Goal: Information Seeking & Learning: Learn about a topic

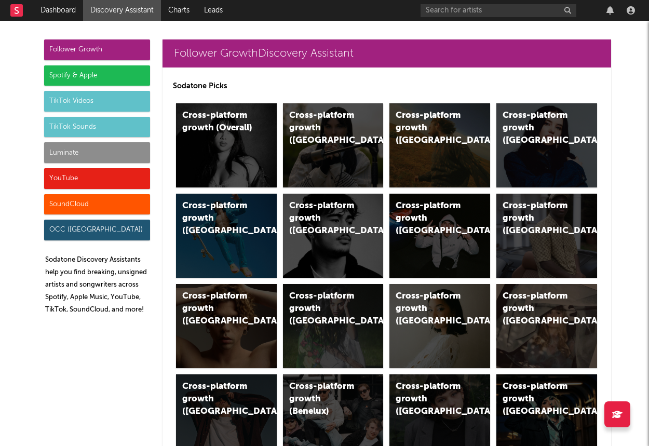
click at [82, 158] on div "Luminate" at bounding box center [97, 152] width 106 height 21
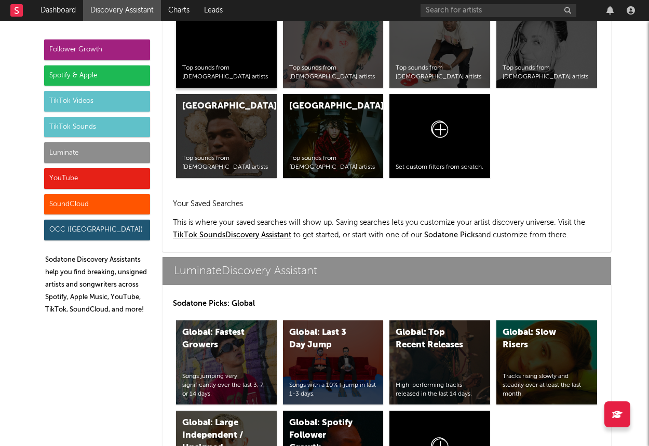
scroll to position [4611, 0]
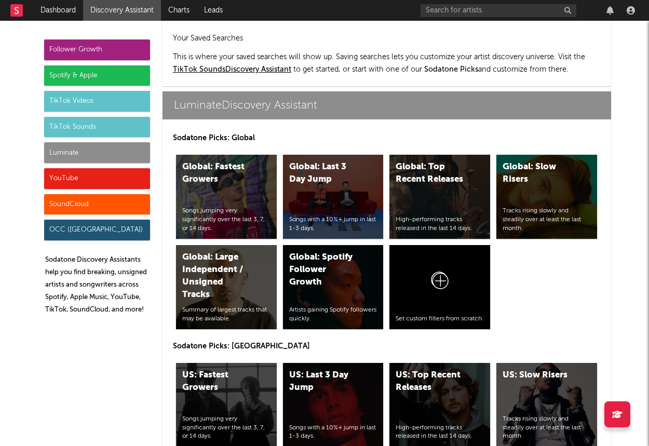
click at [441, 363] on div "US: Top Recent Releases High-performing tracks released in the last 14 days." at bounding box center [440, 405] width 101 height 84
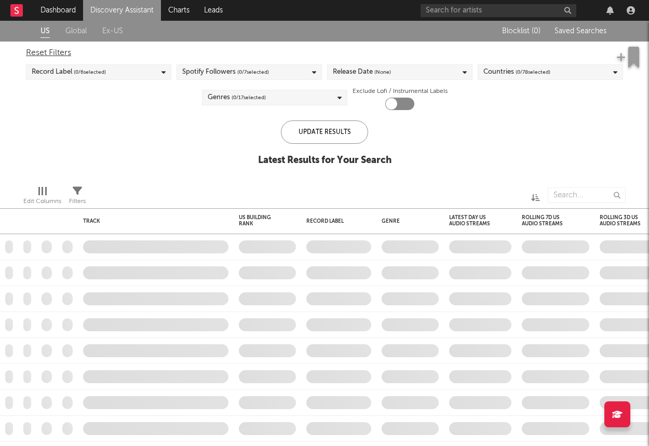
checkbox input "true"
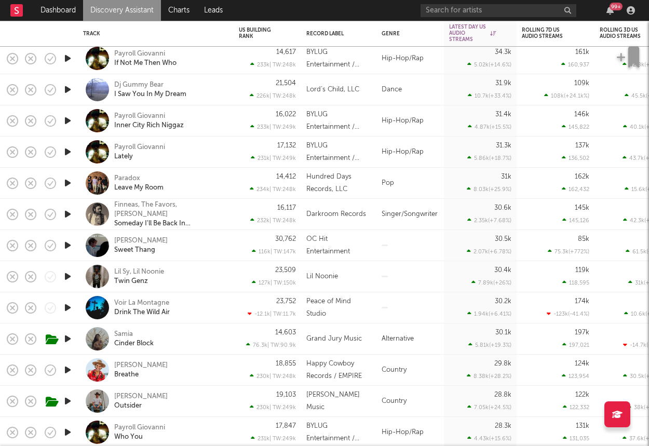
click at [65, 275] on icon "button" at bounding box center [67, 276] width 11 height 13
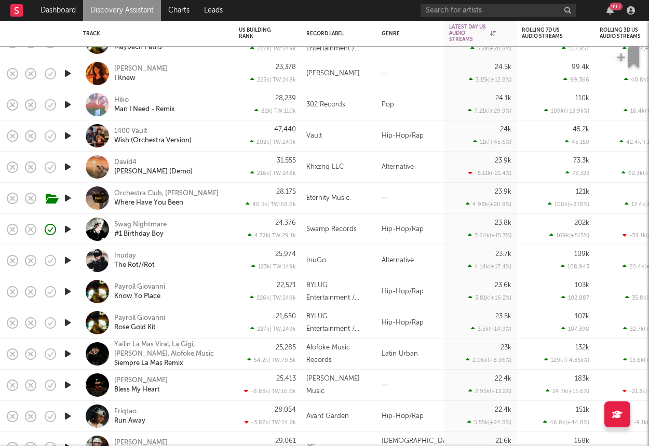
click at [69, 259] on icon "button" at bounding box center [67, 260] width 11 height 13
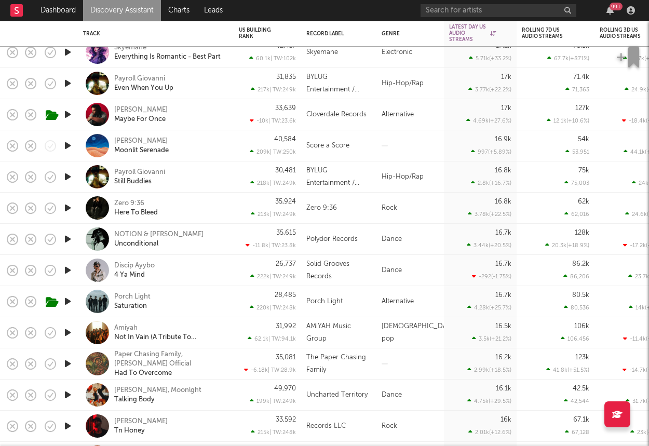
click at [66, 238] on icon "button" at bounding box center [67, 239] width 11 height 13
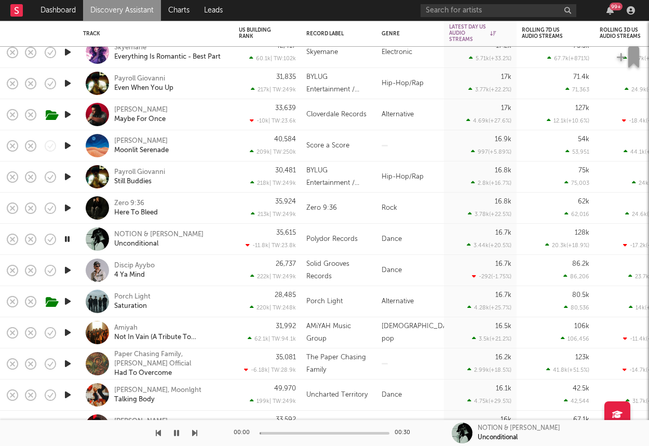
click at [66, 238] on icon "button" at bounding box center [67, 239] width 10 height 13
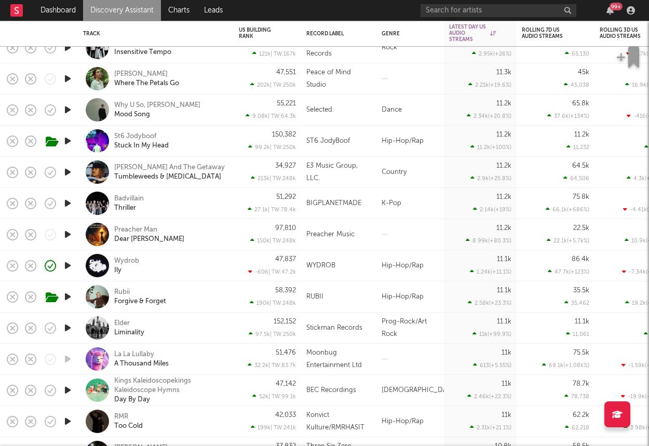
click at [208, 151] on div "St6 Jodyboof Stuck In My Head" at bounding box center [155, 141] width 145 height 31
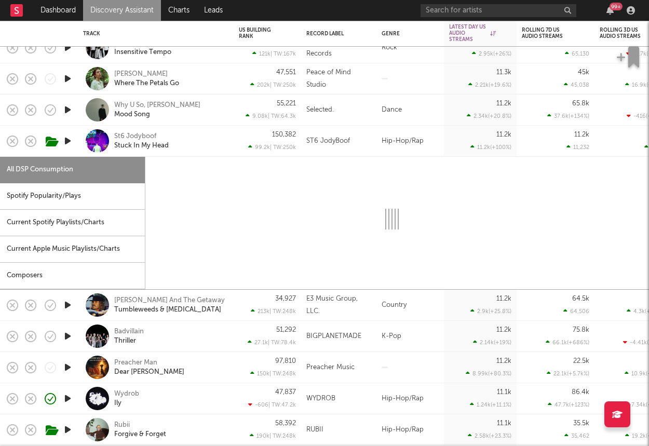
select select "1w"
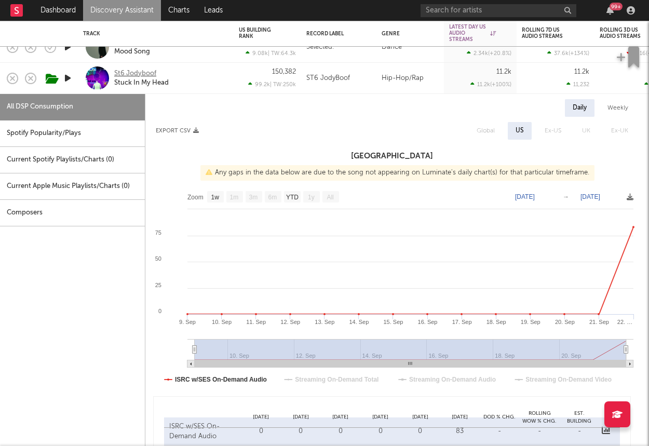
click at [129, 74] on div "St6 Jodyboof" at bounding box center [135, 73] width 42 height 9
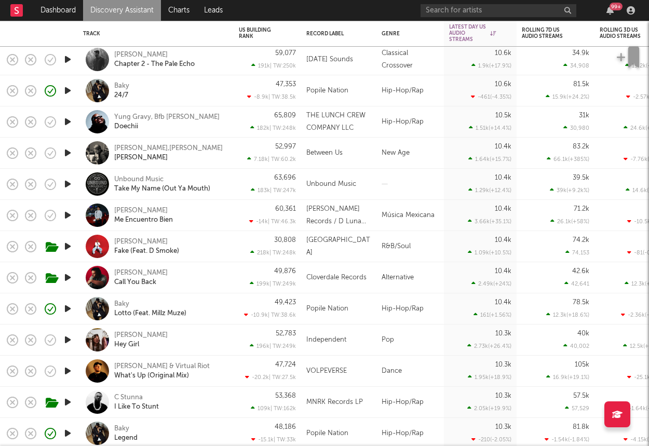
click at [232, 82] on div "Baky 24/7" at bounding box center [156, 90] width 156 height 31
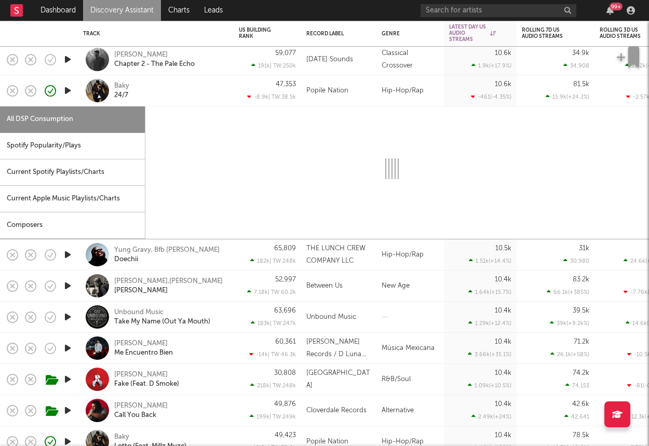
select select "1w"
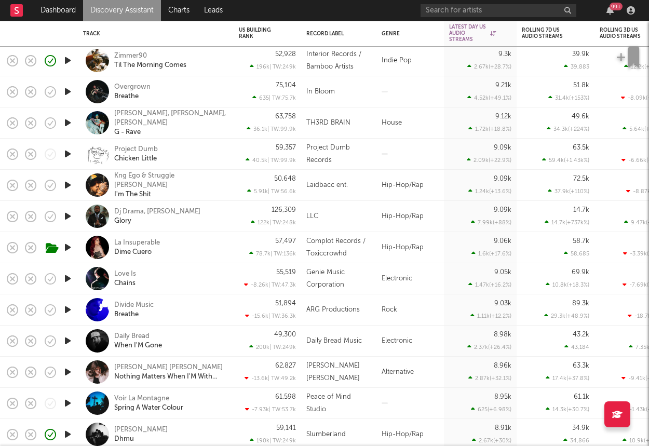
click at [69, 153] on icon "button" at bounding box center [67, 154] width 11 height 13
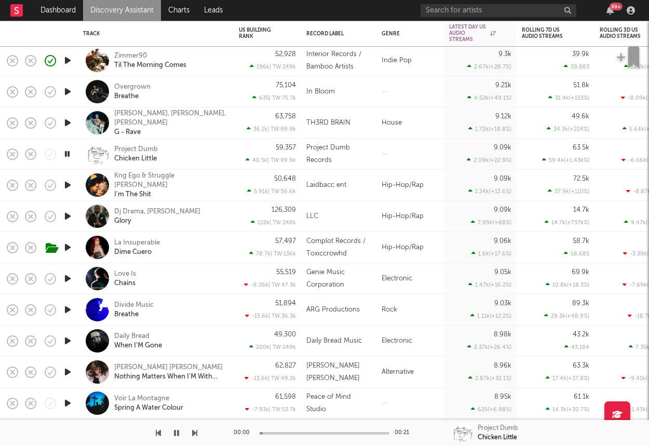
click at [69, 153] on icon "button" at bounding box center [67, 154] width 10 height 13
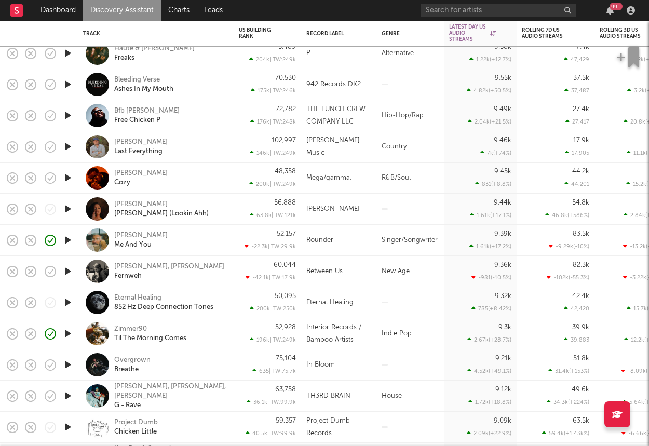
click at [65, 178] on icon "button" at bounding box center [67, 177] width 11 height 13
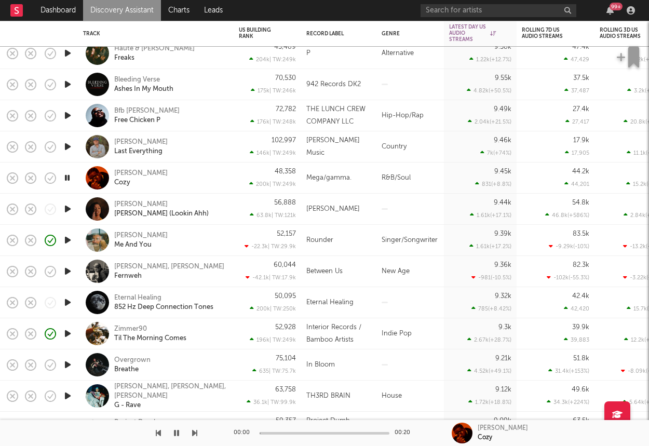
click at [175, 175] on div "[PERSON_NAME] Cozy" at bounding box center [170, 178] width 112 height 19
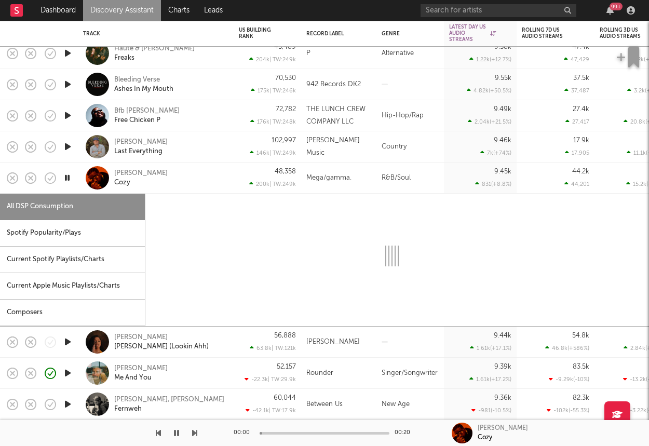
select select "1w"
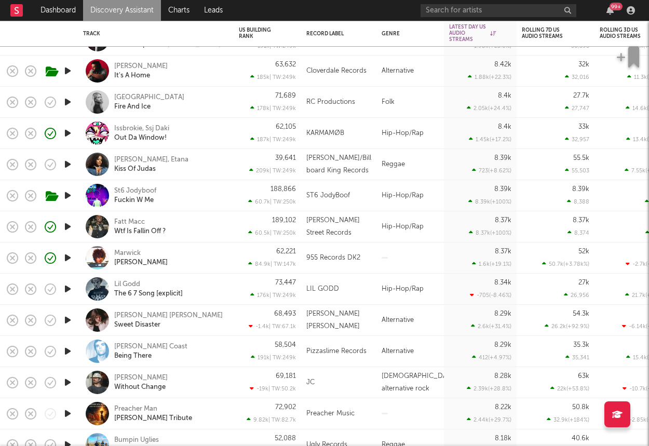
click at [223, 266] on div "[PERSON_NAME]" at bounding box center [170, 258] width 112 height 19
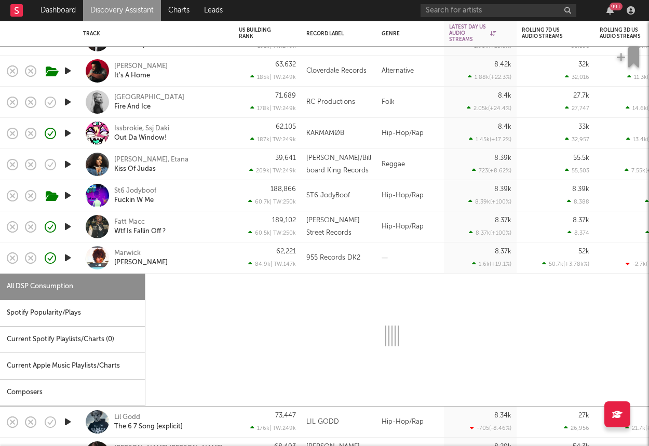
select select "1w"
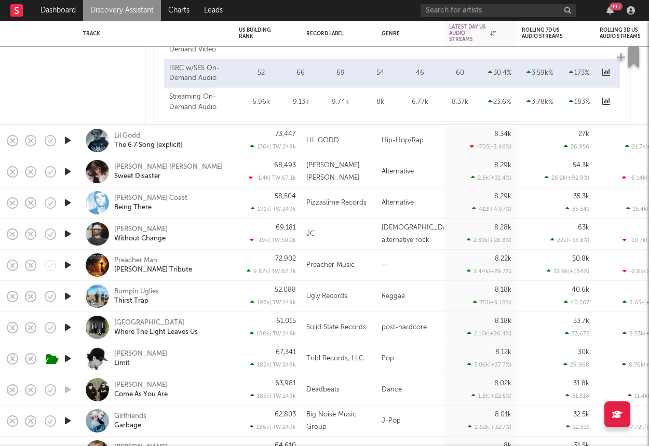
click at [68, 141] on icon "button" at bounding box center [67, 140] width 11 height 13
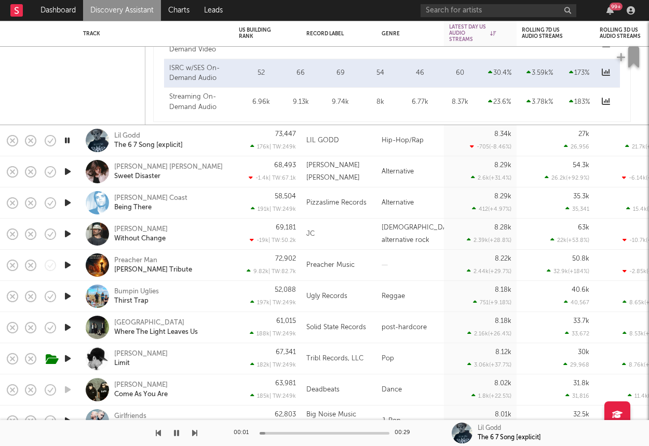
click at [202, 147] on div "Lil Godd The 6 7 Song [explicit]" at bounding box center [170, 140] width 112 height 19
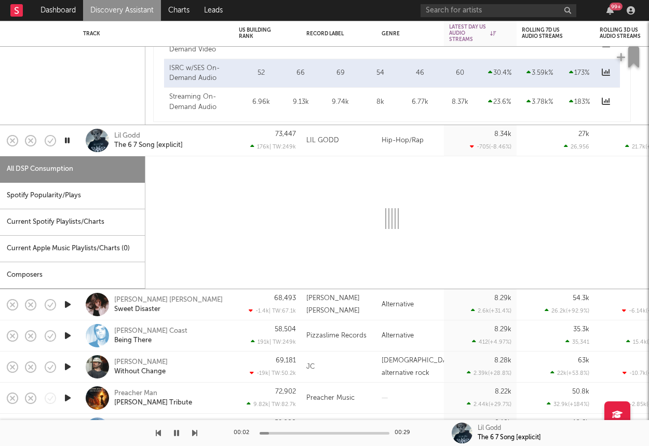
select select "1w"
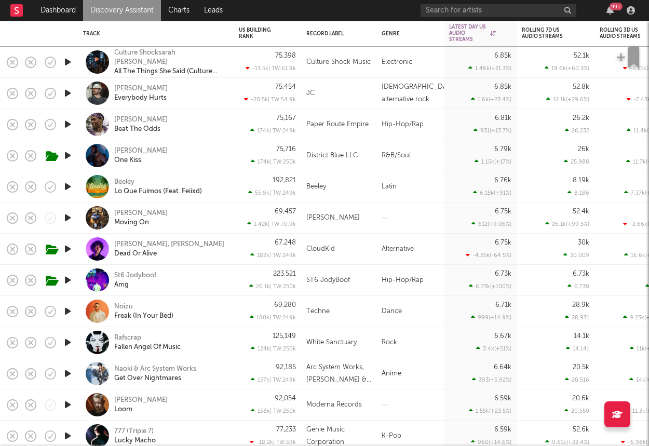
click at [69, 158] on icon "button" at bounding box center [67, 155] width 11 height 13
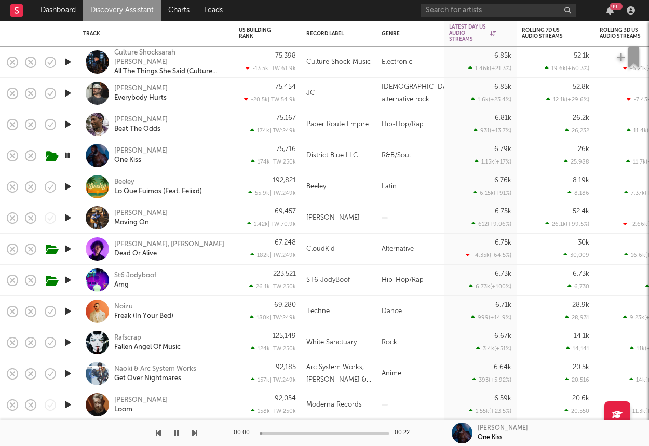
click at [176, 150] on div "[PERSON_NAME] One Kiss" at bounding box center [170, 155] width 112 height 19
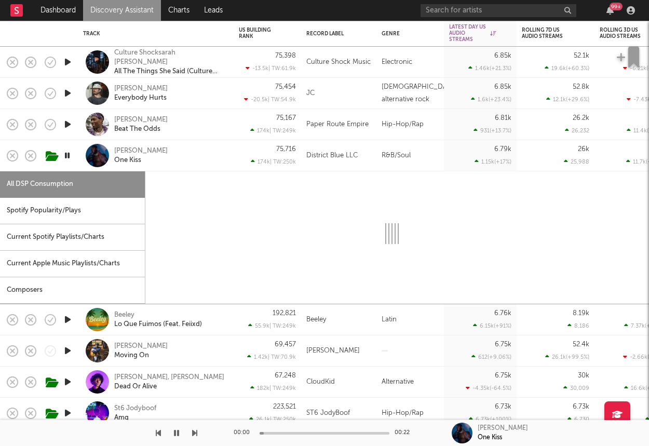
select select "1w"
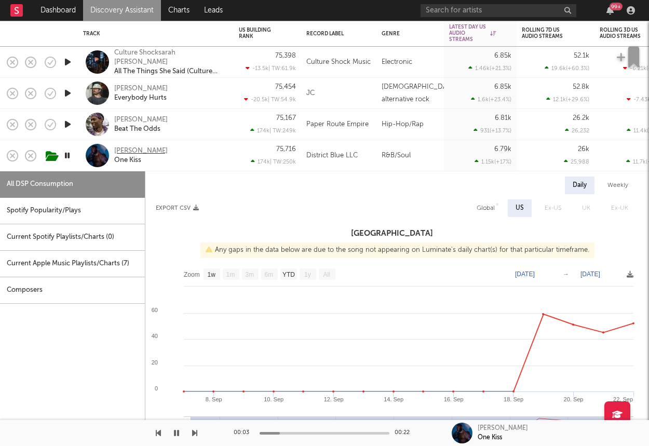
click at [136, 146] on div "[PERSON_NAME]" at bounding box center [140, 150] width 53 height 9
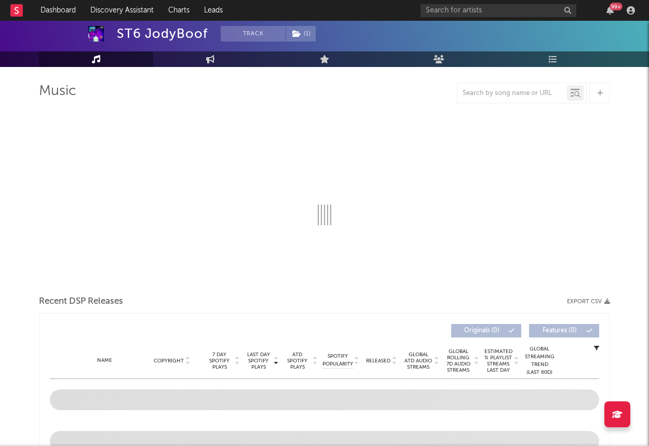
select select "6m"
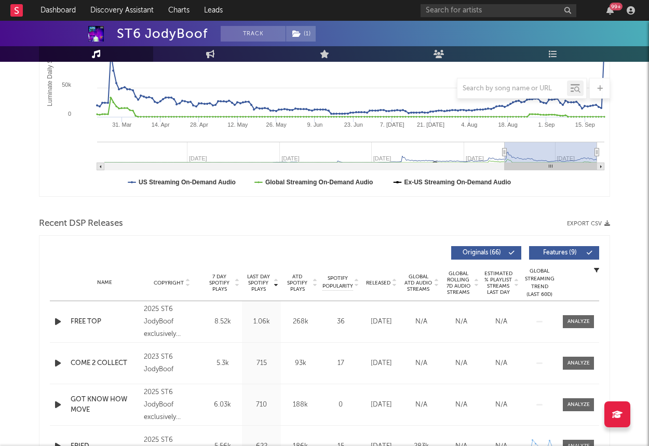
scroll to position [221, 0]
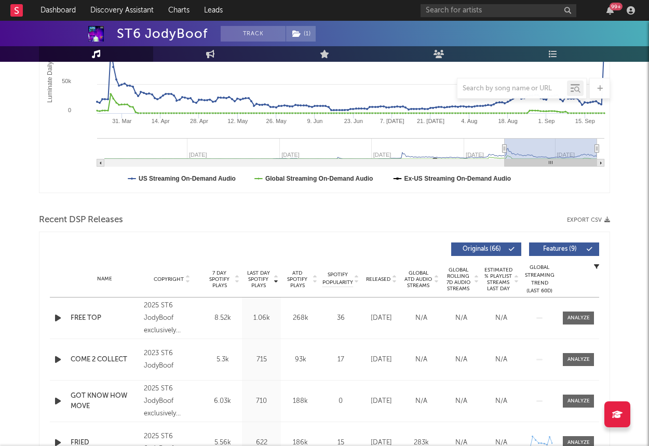
click at [381, 278] on span "Released" at bounding box center [378, 279] width 24 height 6
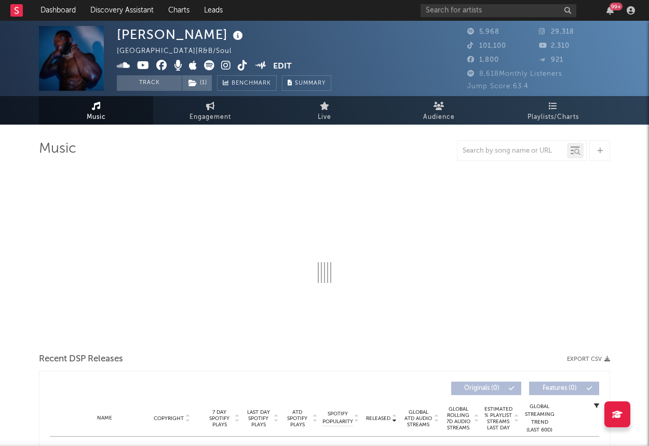
select select "6m"
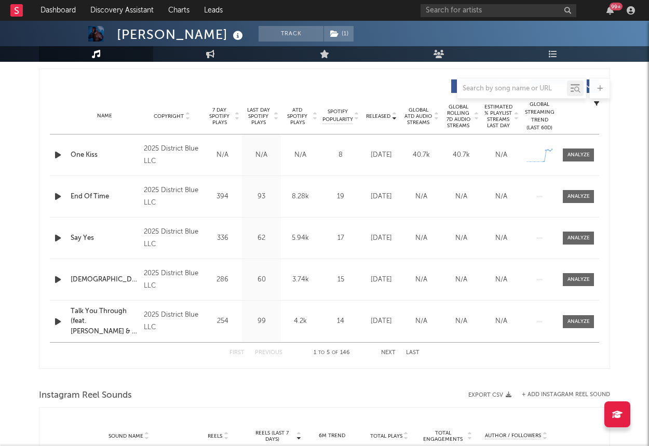
scroll to position [311, 0]
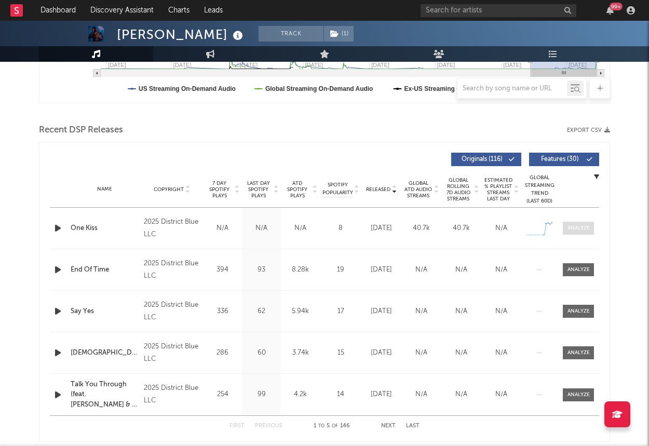
click at [591, 225] on span at bounding box center [578, 228] width 31 height 13
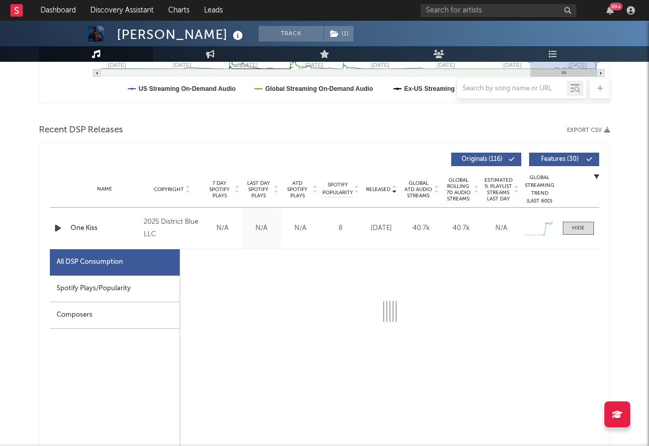
select select "1w"
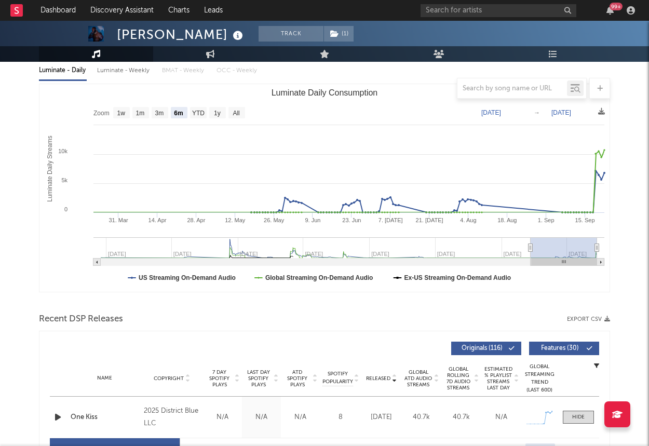
scroll to position [0, 0]
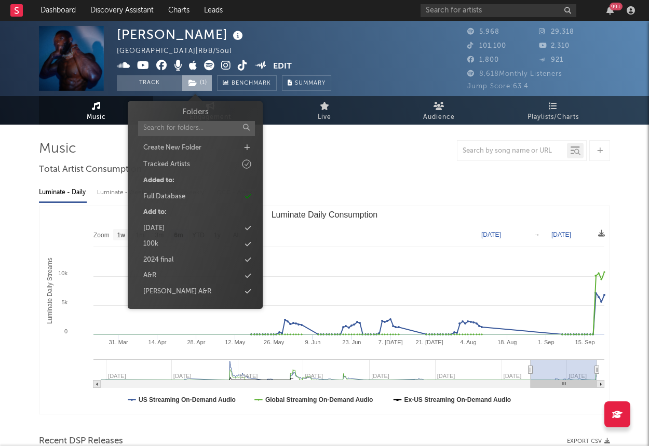
click at [198, 86] on span "( 1 )" at bounding box center [197, 83] width 31 height 16
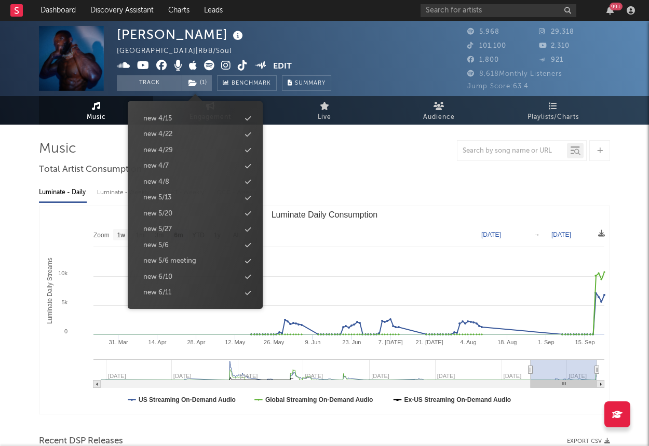
scroll to position [1090, 0]
click at [180, 214] on div "new 9/30" at bounding box center [195, 216] width 119 height 14
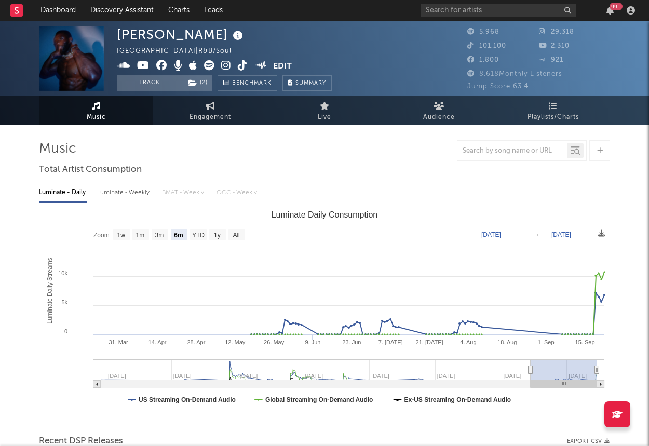
click at [223, 63] on icon at bounding box center [226, 65] width 10 height 10
